Goal: Task Accomplishment & Management: Manage account settings

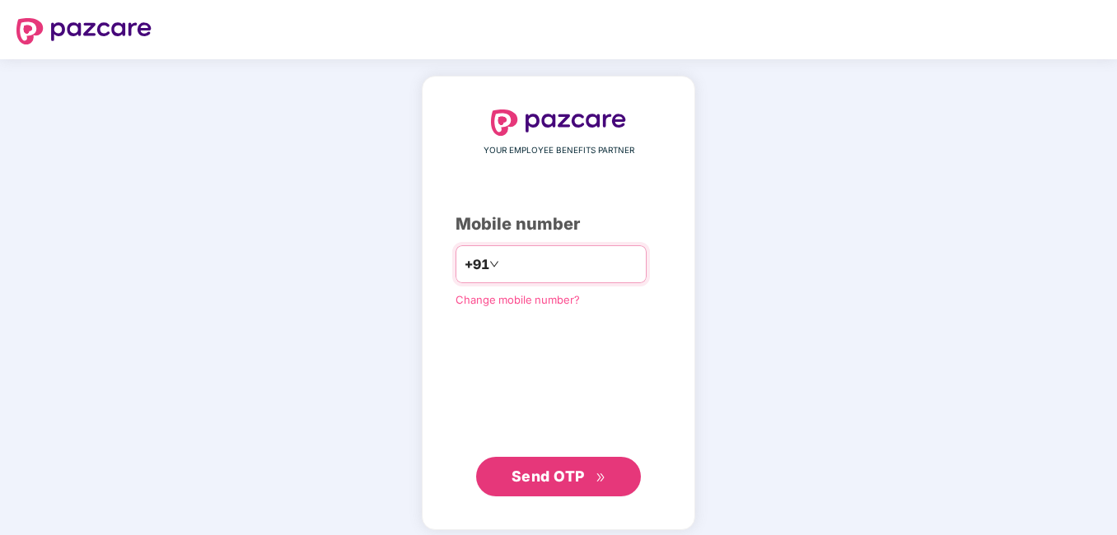
click at [569, 260] on input "number" at bounding box center [569, 264] width 135 height 26
type input "**********"
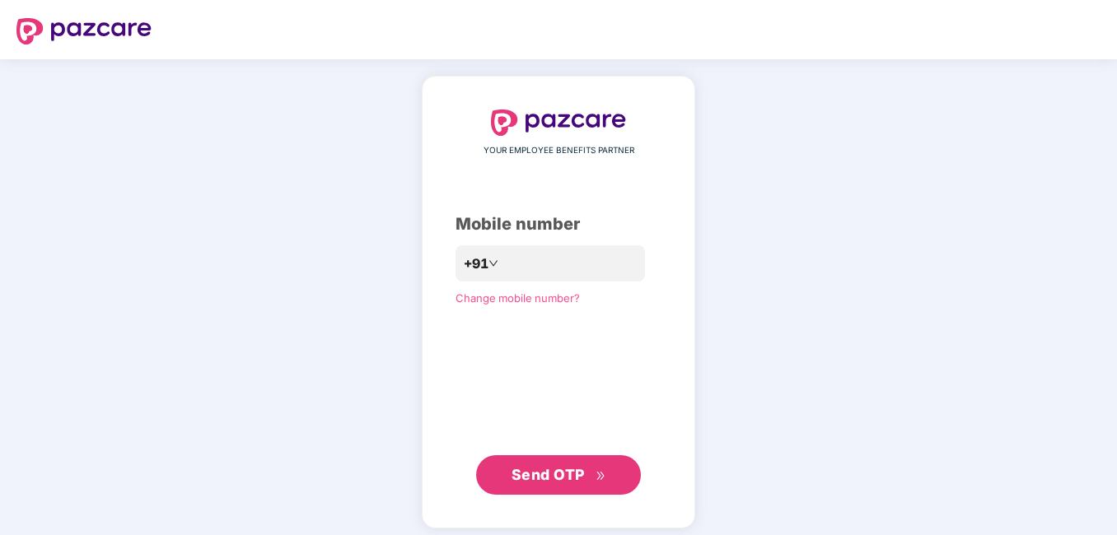
click at [553, 470] on span "Send OTP" at bounding box center [547, 474] width 73 height 17
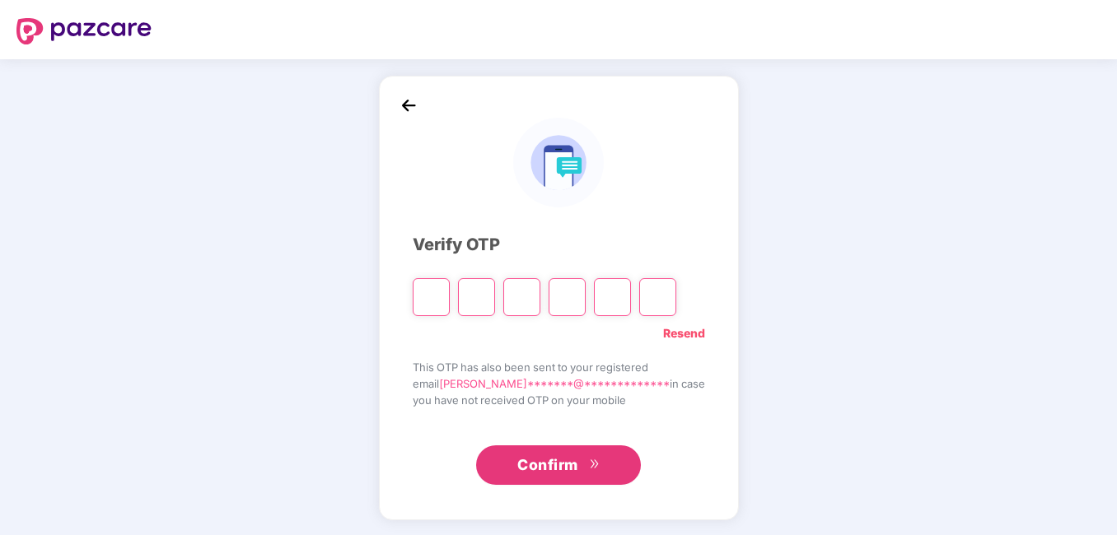
type input "*"
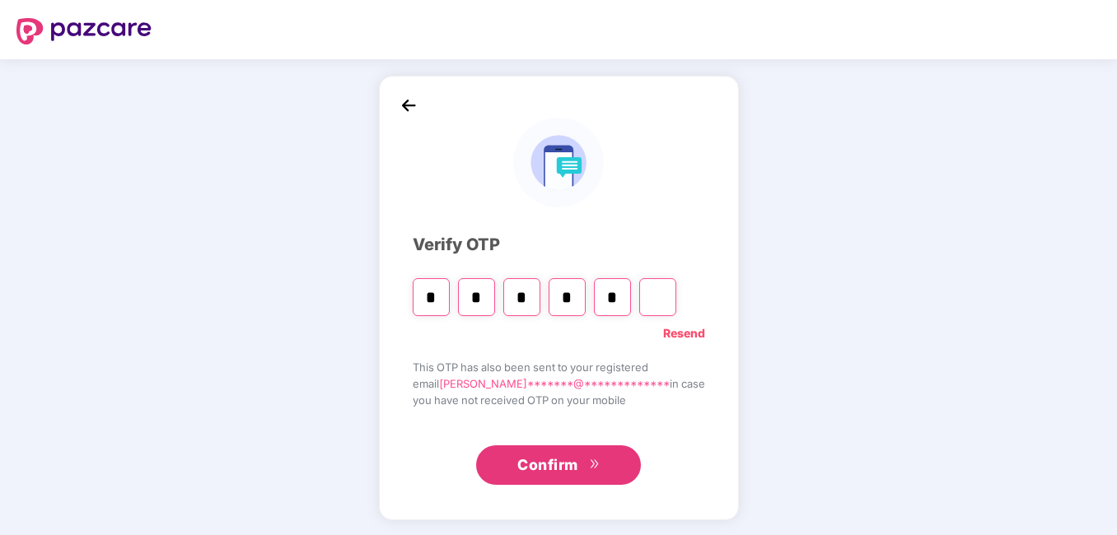
type input "*"
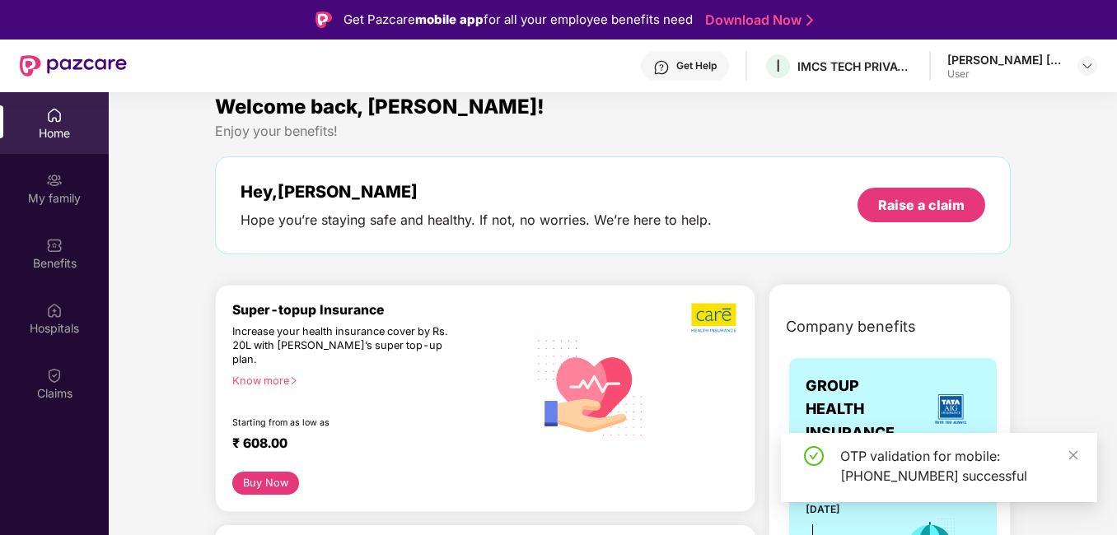
scroll to position [13, 0]
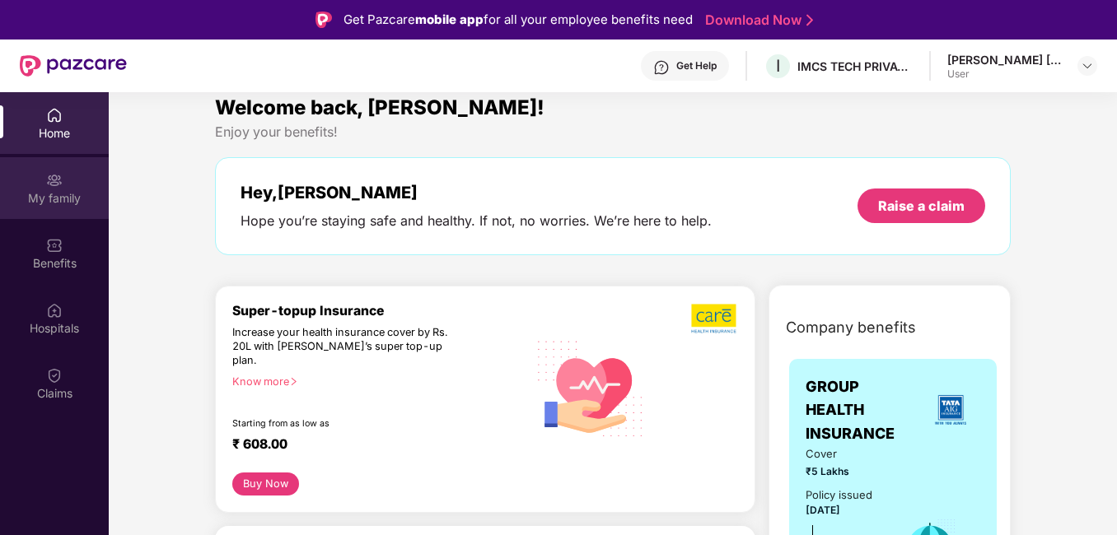
click at [64, 198] on div "My family" at bounding box center [54, 198] width 109 height 16
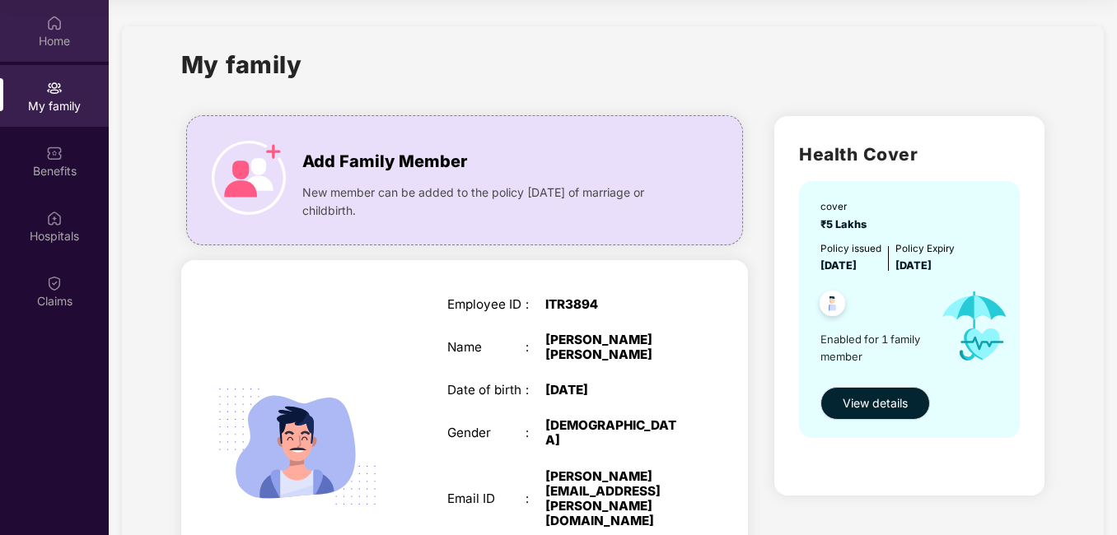
click at [59, 47] on div "Home" at bounding box center [54, 41] width 109 height 16
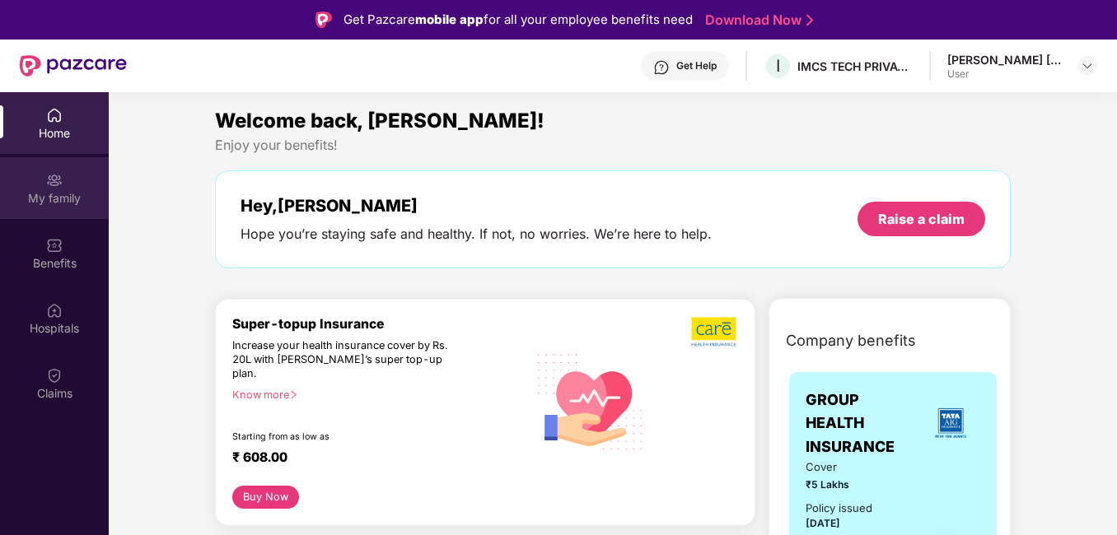
click at [60, 190] on div "My family" at bounding box center [54, 198] width 109 height 16
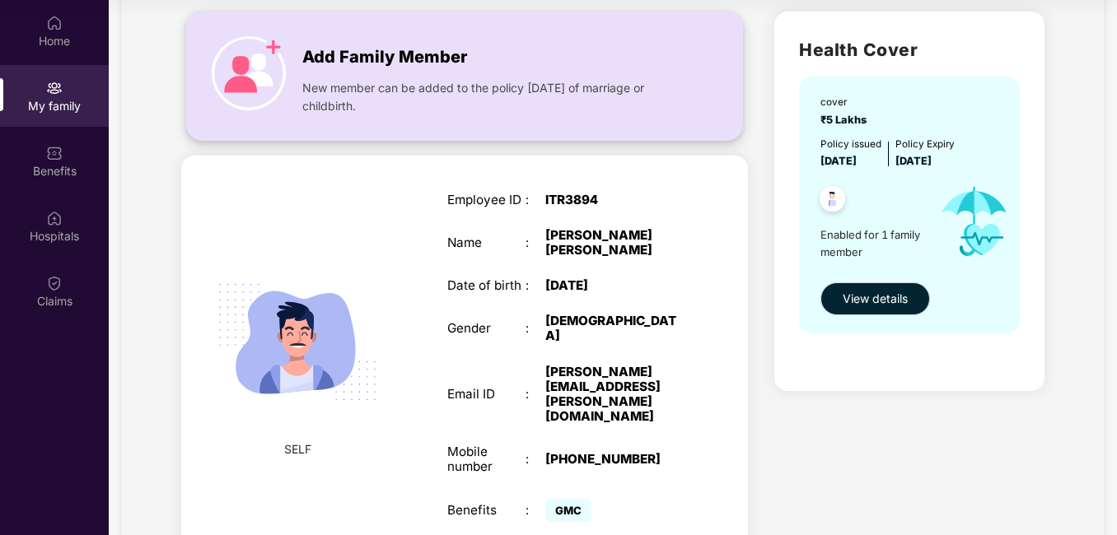
scroll to position [140, 0]
